Goal: Answer question/provide support

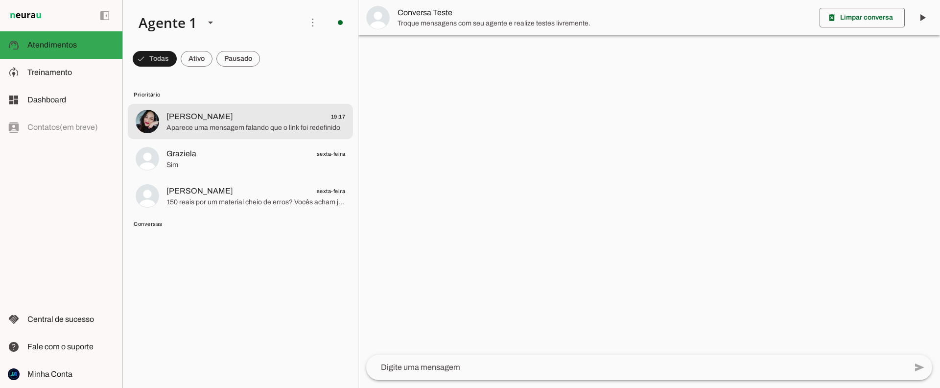
click at [242, 125] on span "Aparece uma mensagem falando que o link foi redefinido" at bounding box center [256, 128] width 179 height 10
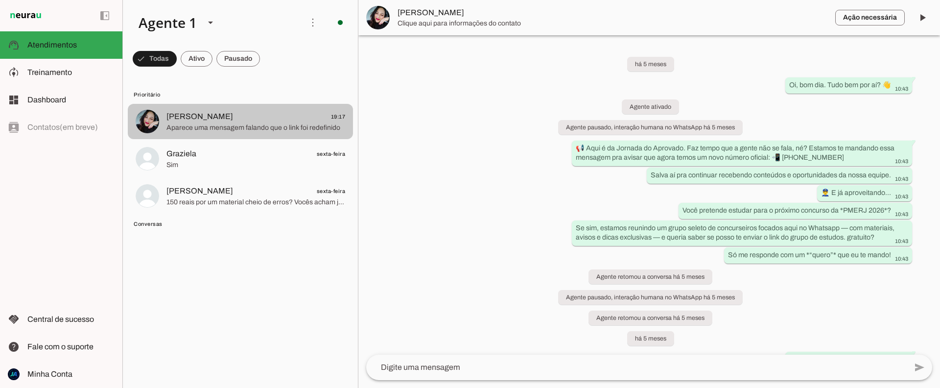
scroll to position [1075, 0]
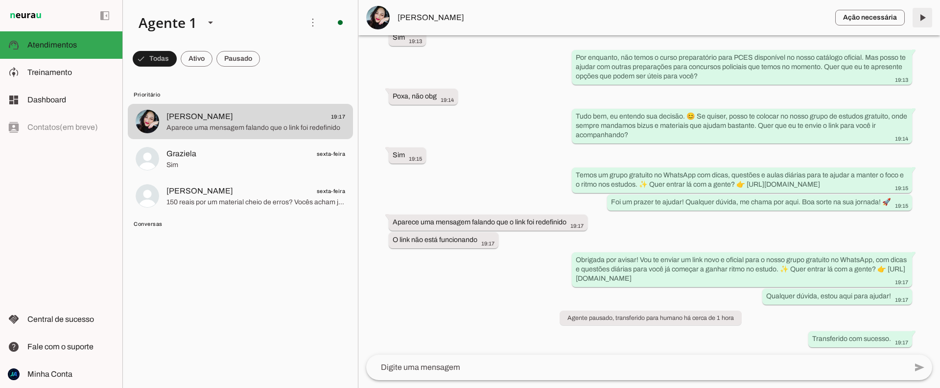
click at [932, 19] on span at bounding box center [923, 18] width 24 height 24
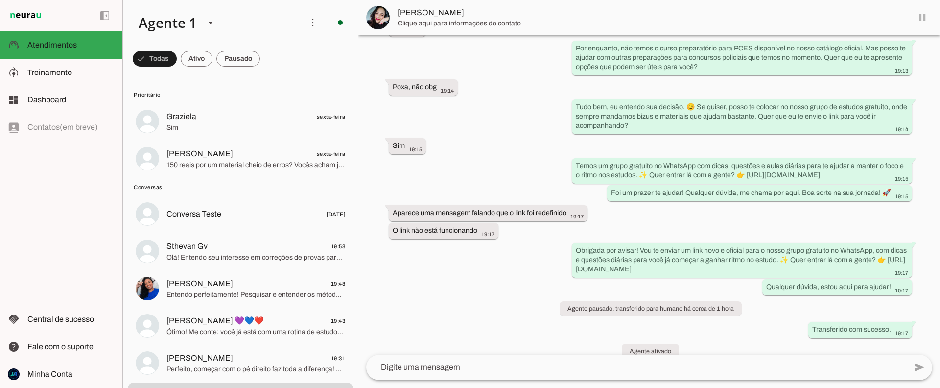
scroll to position [1099, 0]
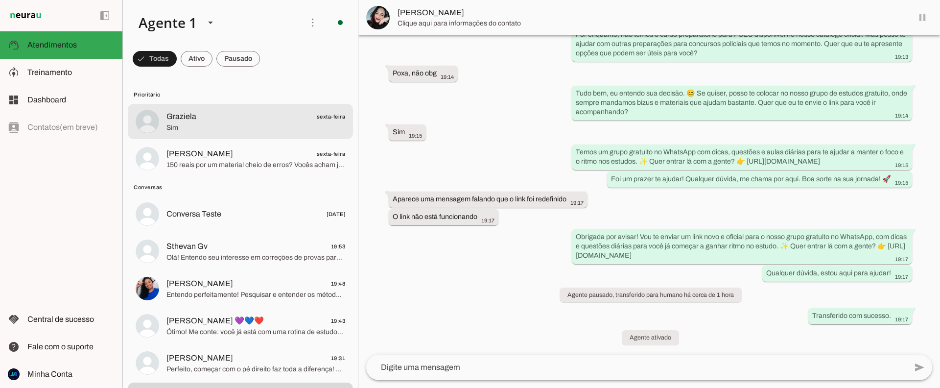
click at [246, 132] on span "Sim" at bounding box center [256, 128] width 179 height 10
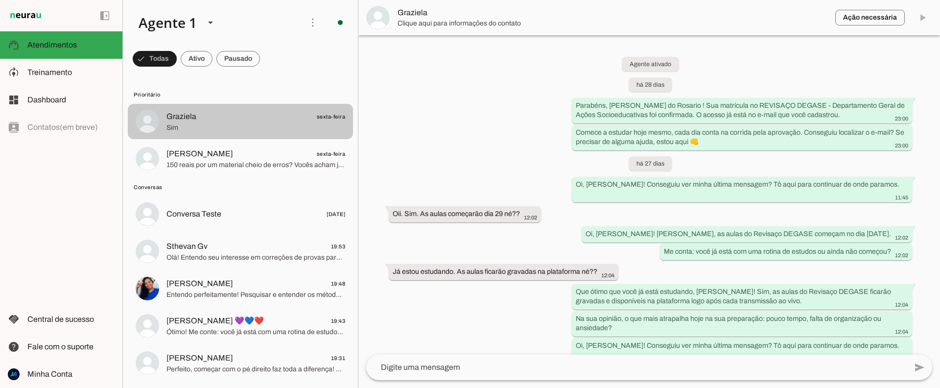
scroll to position [934, 0]
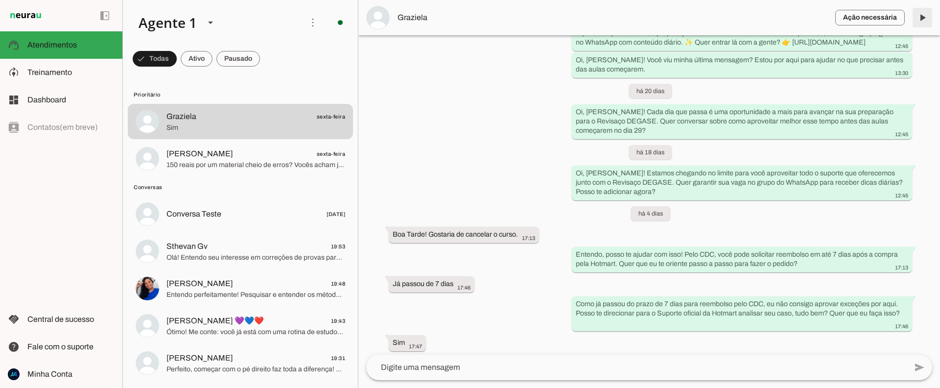
click at [922, 21] on span at bounding box center [923, 18] width 24 height 24
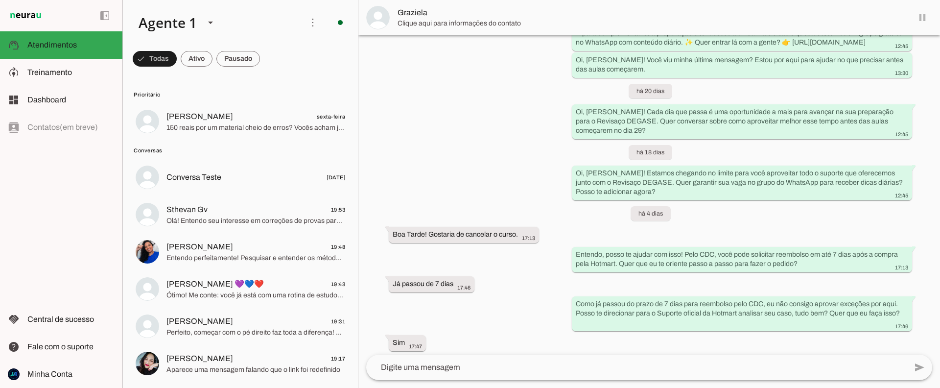
scroll to position [957, 0]
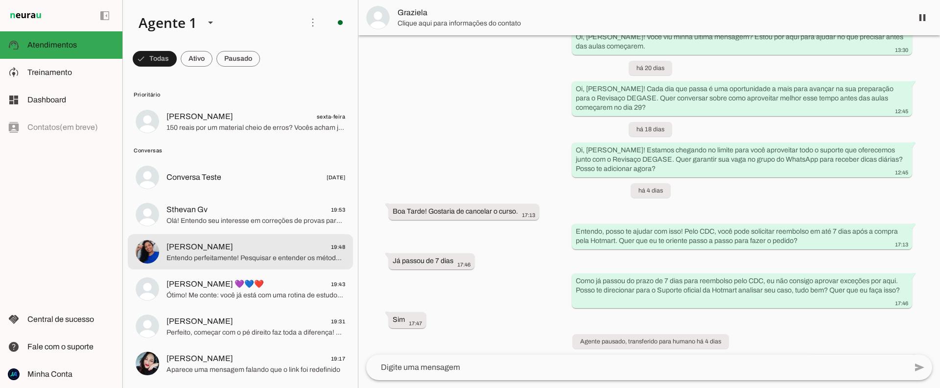
click at [254, 248] on span "[PERSON_NAME] 19:48" at bounding box center [256, 247] width 179 height 12
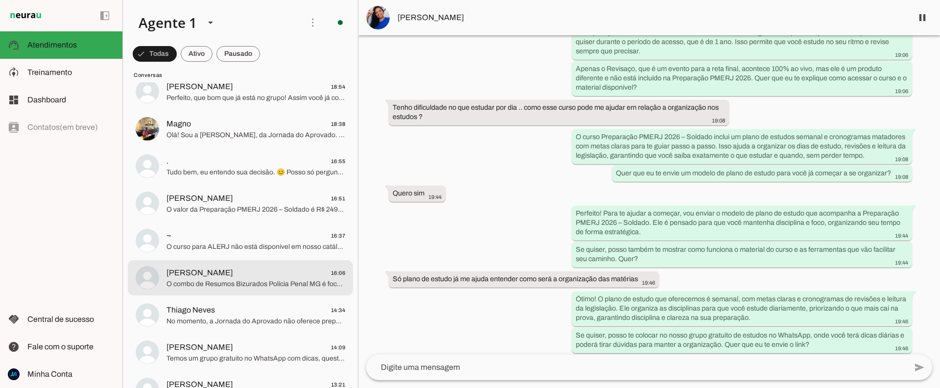
scroll to position [331, 0]
